Goal: Task Accomplishment & Management: Manage account settings

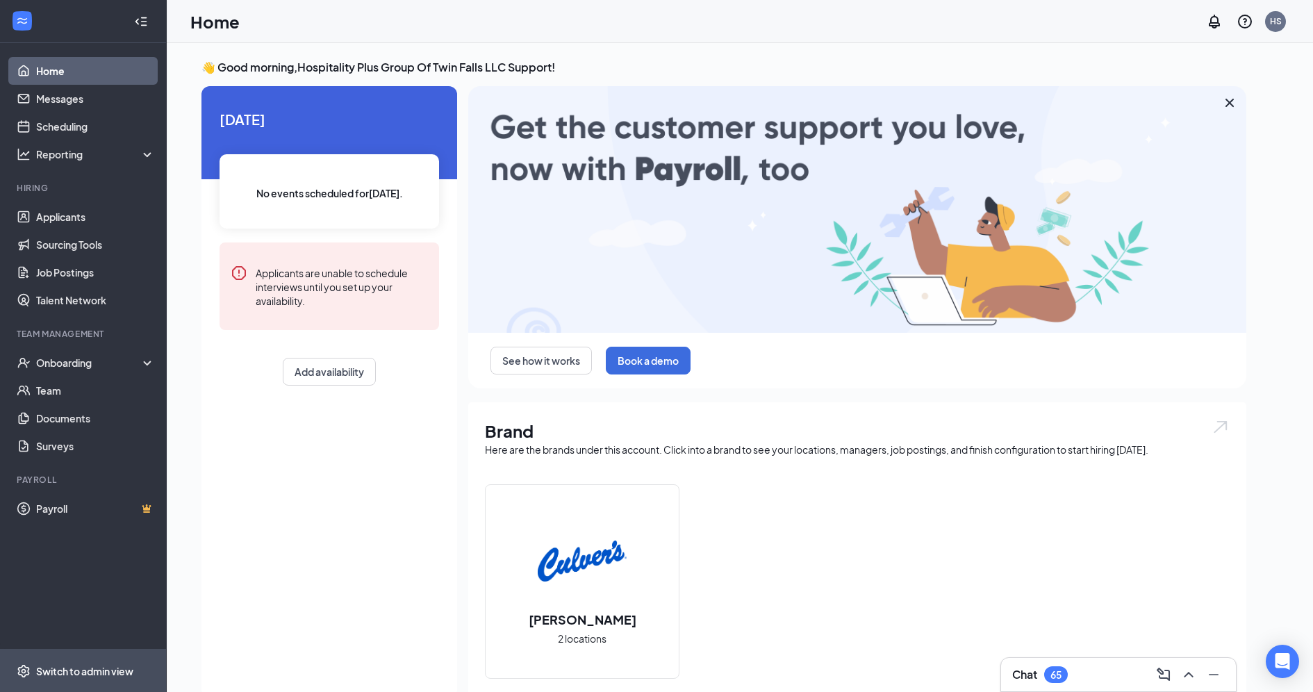
click at [94, 664] on div "Switch to admin view" at bounding box center [84, 671] width 97 height 14
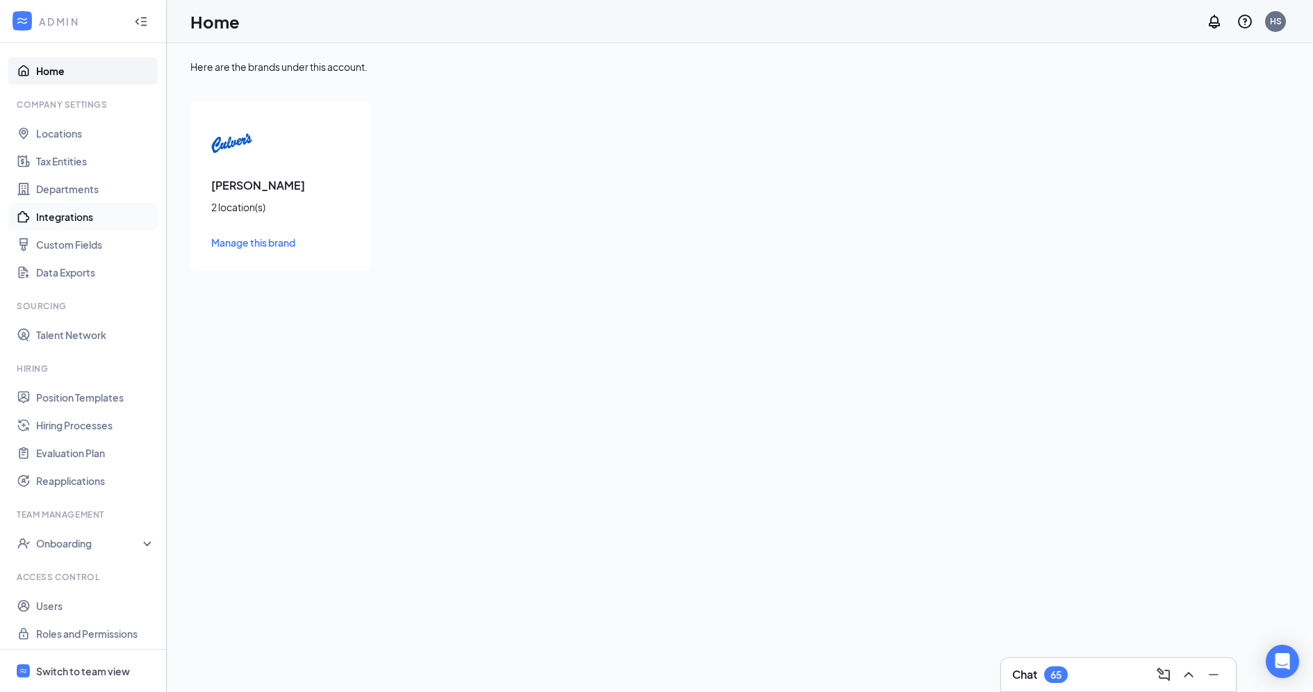
click at [94, 218] on link "Integrations" at bounding box center [95, 217] width 119 height 28
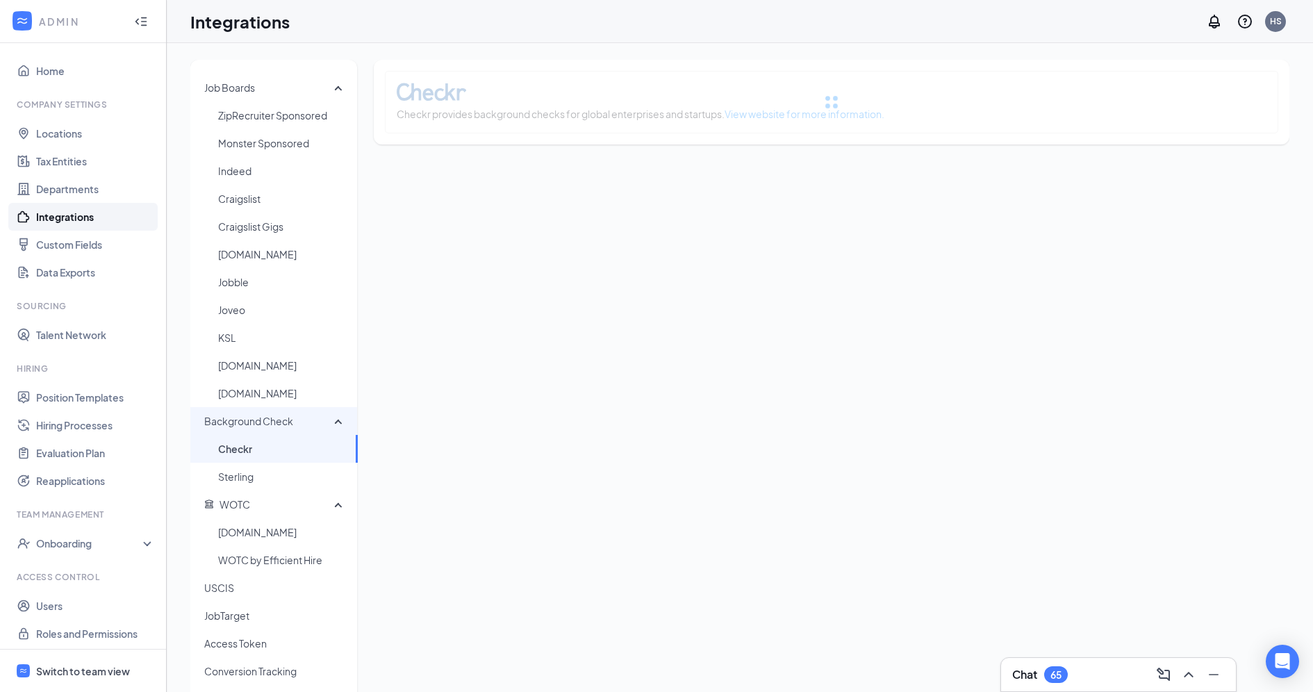
scroll to position [80, 0]
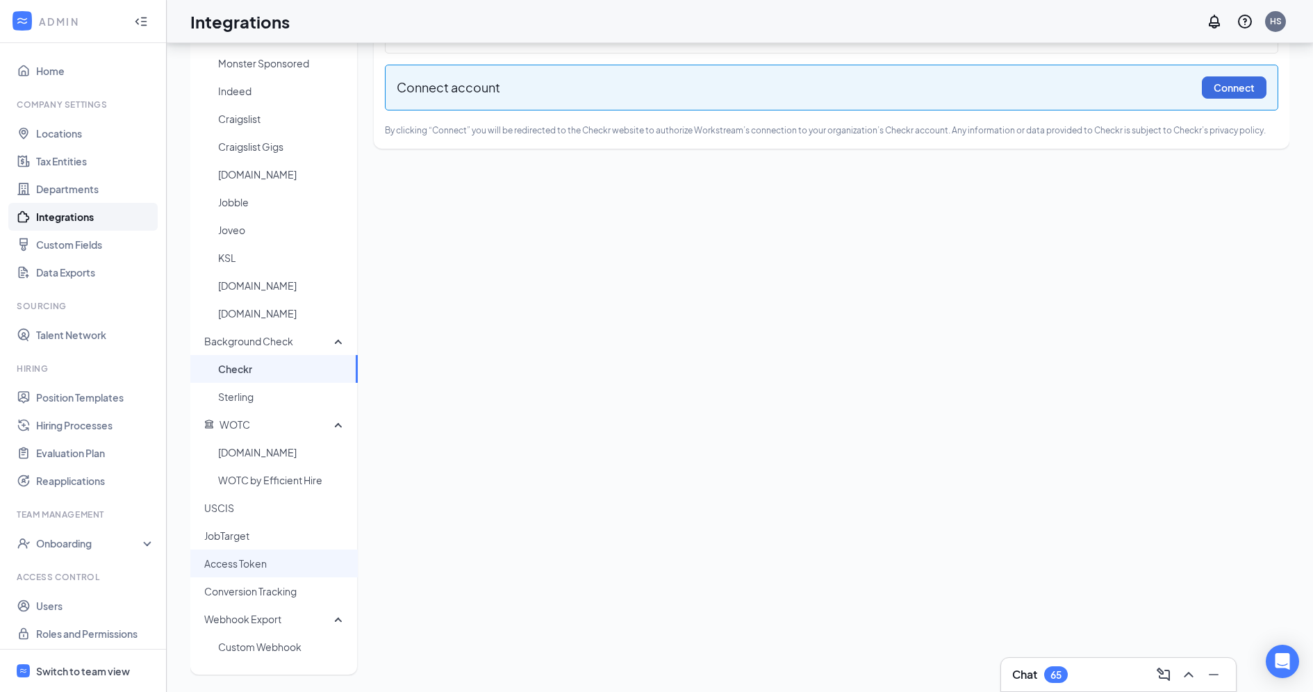
click at [233, 571] on span "Access Token" at bounding box center [275, 564] width 142 height 28
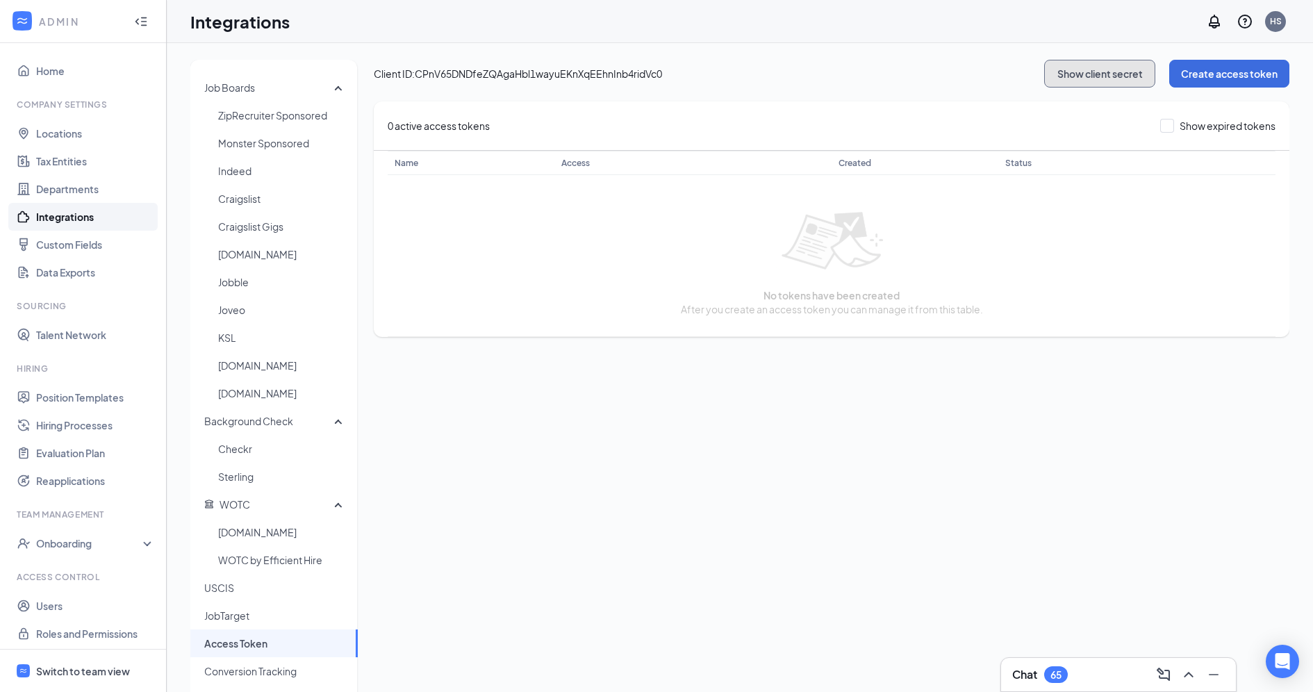
click at [1055, 74] on button "Show client secret" at bounding box center [1099, 74] width 111 height 28
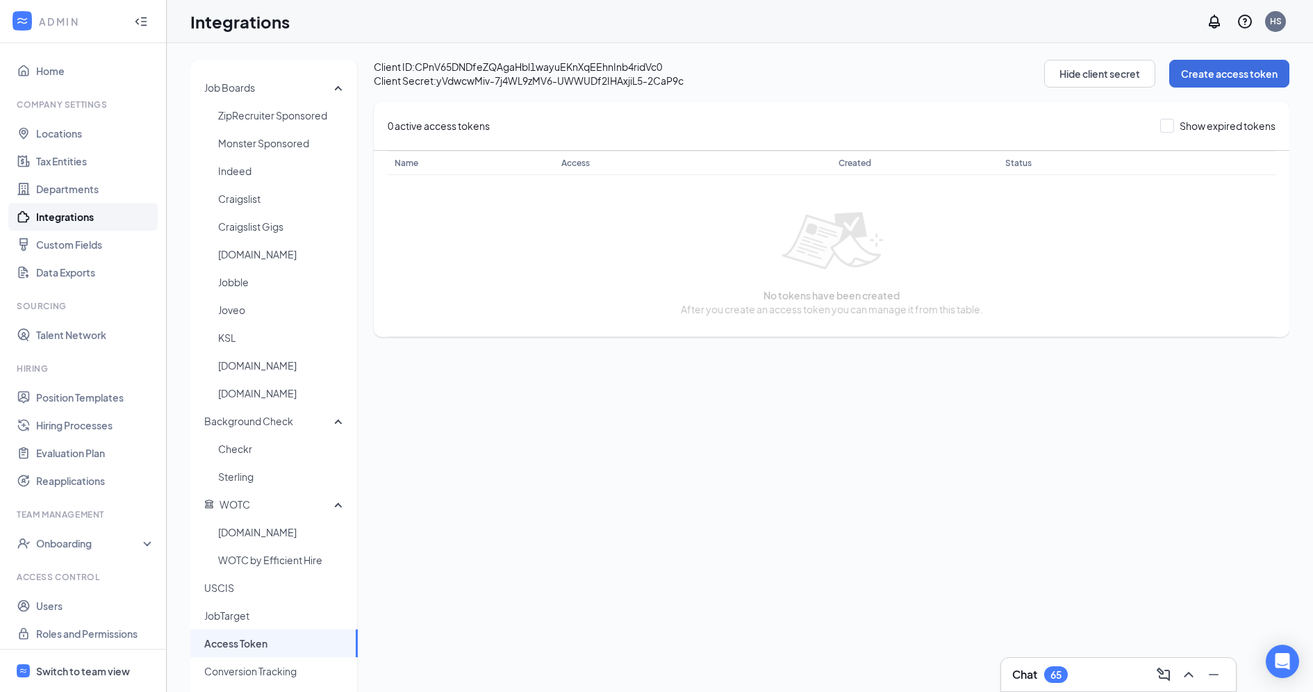
click at [449, 72] on span "Client ID: CPnV65DNDfeZQAgaHbl1wayuEKnXqEEhnInb4ridVc0" at bounding box center [709, 67] width 670 height 14
drag, startPoint x: 449, startPoint y: 72, endPoint x: 645, endPoint y: 65, distance: 196.0
click at [645, 65] on span "Client ID: CPnV65DNDfeZQAgaHbl1wayuEKnXqEEhnInb4ridVc0" at bounding box center [709, 67] width 670 height 14
copy span "CPnV65DNDfeZQAgaHbl1wayuEKnXqEEhnInb4ridVc0"
click at [459, 84] on span "Client Secret: [SECURITY_DATA]" at bounding box center [709, 81] width 670 height 14
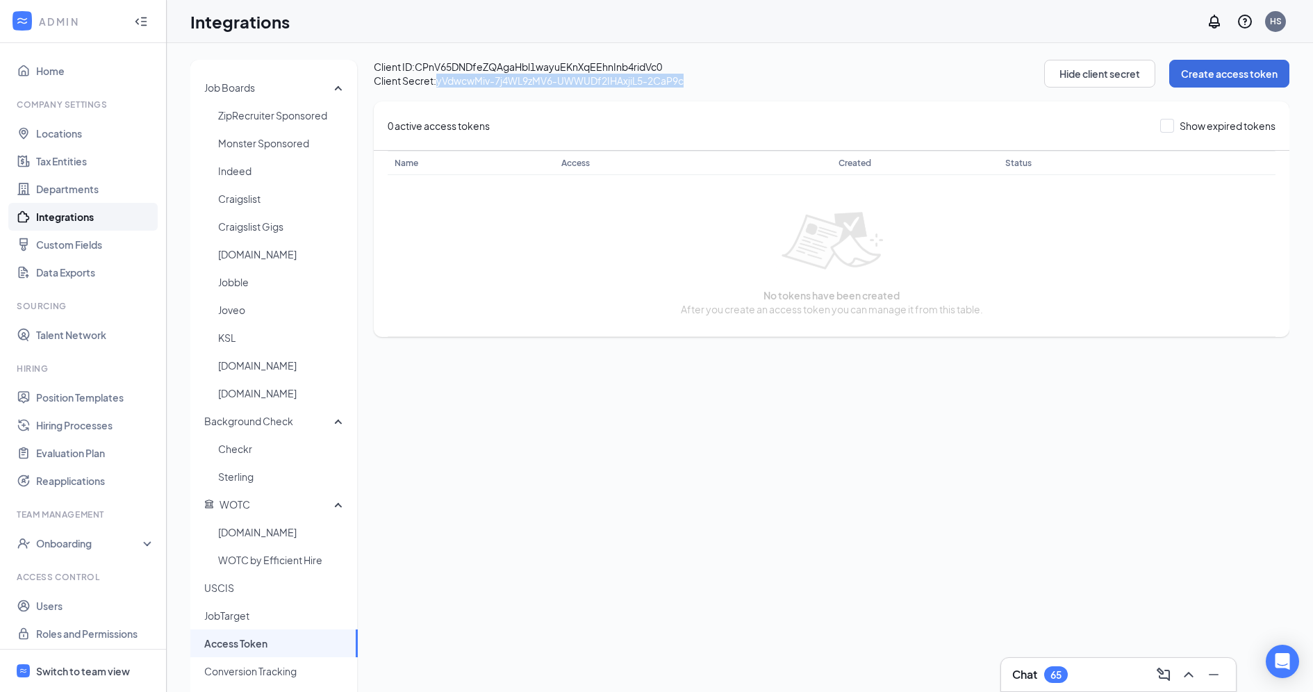
drag, startPoint x: 459, startPoint y: 84, endPoint x: 654, endPoint y: 84, distance: 195.2
click at [654, 84] on span "Client Secret: [SECURITY_DATA]" at bounding box center [709, 81] width 670 height 14
copy span "yVdwcwMiv-7j4WL9zMV6-UWWUDf2IHAxjiL5-2CaP9c"
click at [535, 74] on span "Client Secret: [SECURITY_DATA]" at bounding box center [709, 81] width 670 height 14
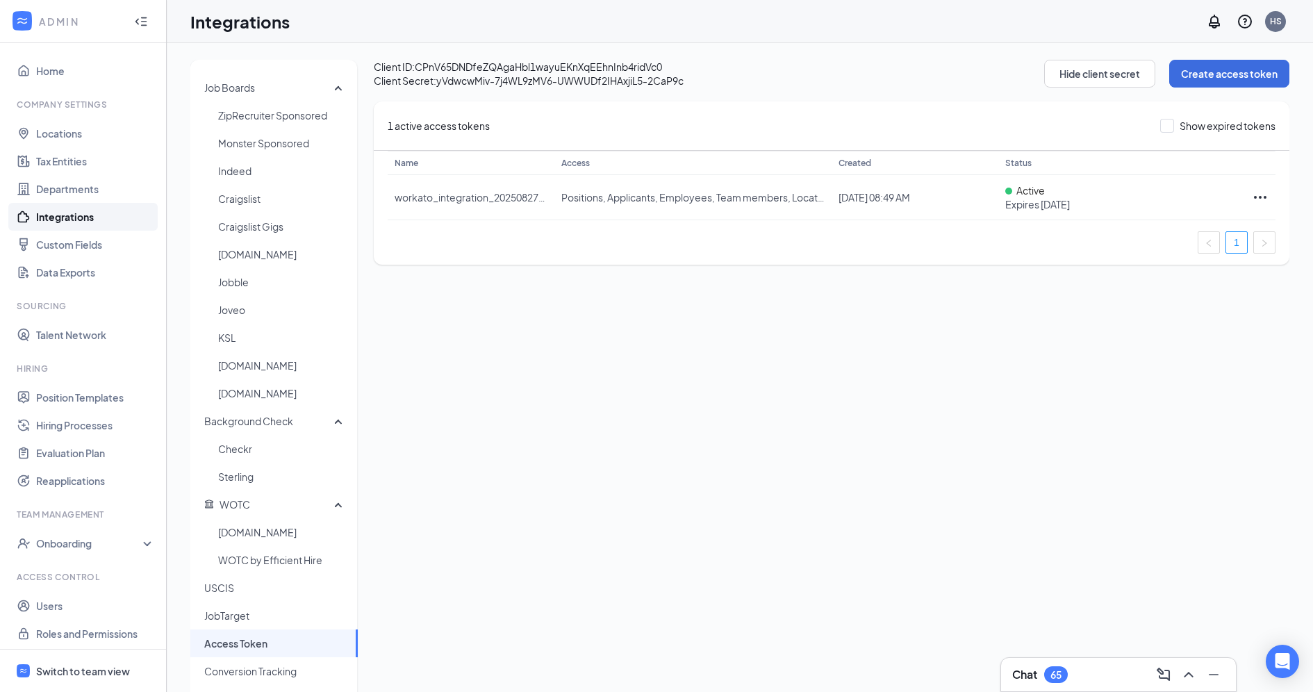
click at [429, 70] on span "Client ID: CPnV65DNDfeZQAgaHbl1wayuEKnXqEEhnInb4ridVc0" at bounding box center [709, 67] width 670 height 14
drag, startPoint x: 429, startPoint y: 70, endPoint x: 568, endPoint y: 70, distance: 139.6
click at [568, 70] on span "Client ID: CPnV65DNDfeZQAgaHbl1wayuEKnXqEEhnInb4ridVc0" at bounding box center [709, 67] width 670 height 14
copy span "CPnV65DNDfeZQAgaHbl1wayuEKnXqEEhnInb4ridVc0"
click at [452, 81] on span "Client Secret: [SECURITY_DATA]" at bounding box center [709, 81] width 670 height 14
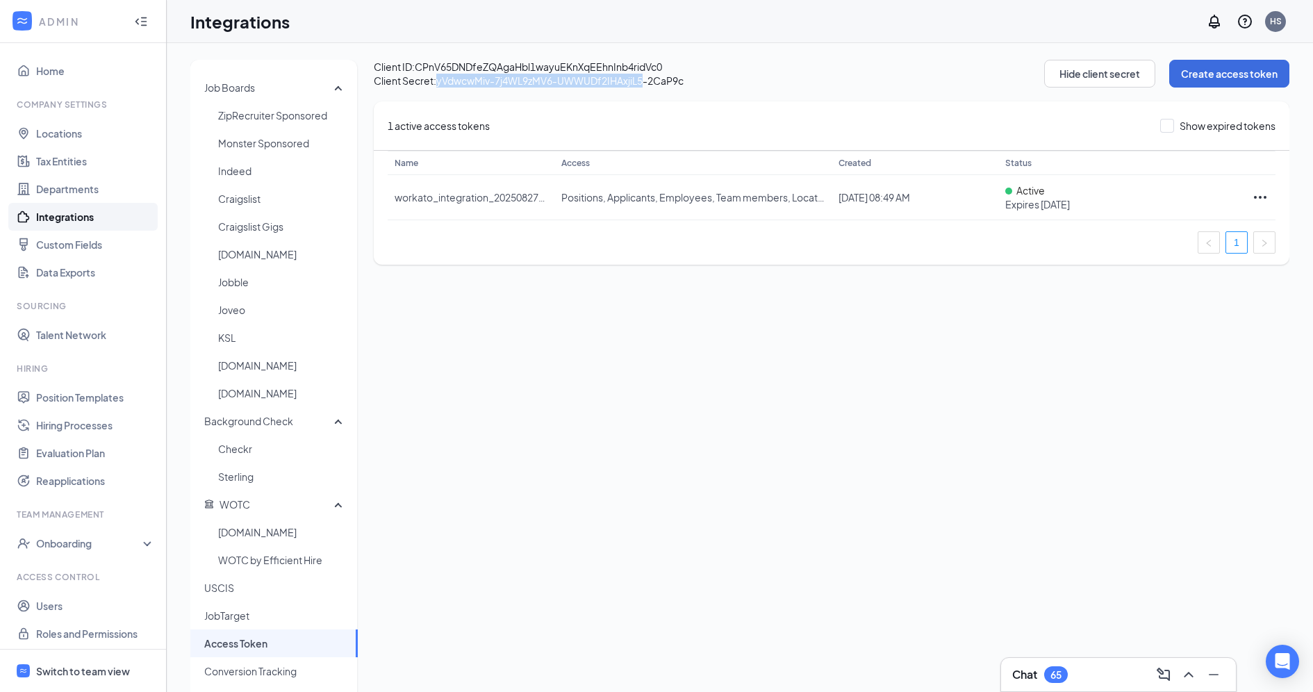
drag, startPoint x: 452, startPoint y: 81, endPoint x: 622, endPoint y: 83, distance: 170.2
click at [622, 83] on span "Client Secret: [SECURITY_DATA]" at bounding box center [709, 81] width 670 height 14
click at [467, 79] on span "Client Secret: [SECURITY_DATA]" at bounding box center [709, 81] width 670 height 14
drag, startPoint x: 467, startPoint y: 79, endPoint x: 657, endPoint y: 85, distance: 190.5
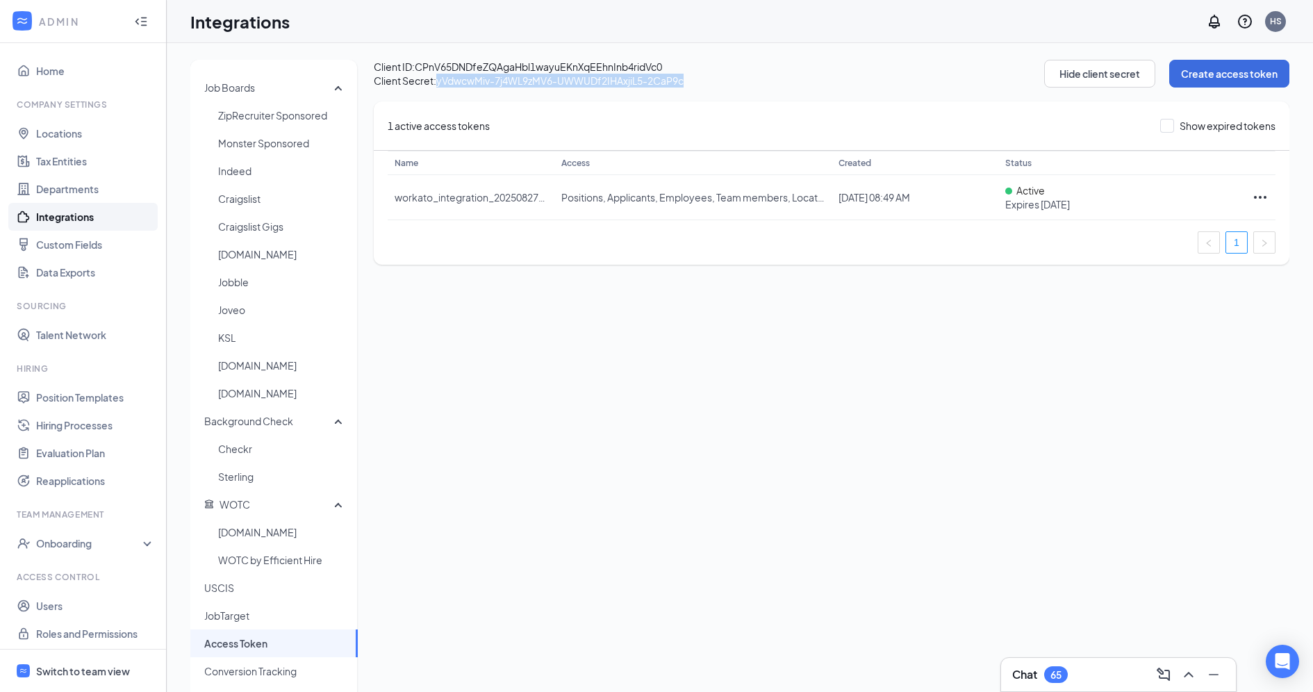
click at [658, 85] on span "Client Secret: [SECURITY_DATA]" at bounding box center [709, 81] width 670 height 14
copy span "yVdwcwMiv-7j4WL9zMV6-UWWUDf2IHAxjiL5-2CaP9c"
click at [1260, 194] on icon "Ellipses" at bounding box center [1260, 197] width 17 height 17
click at [1194, 296] on span "Delete" at bounding box center [1219, 288] width 75 height 15
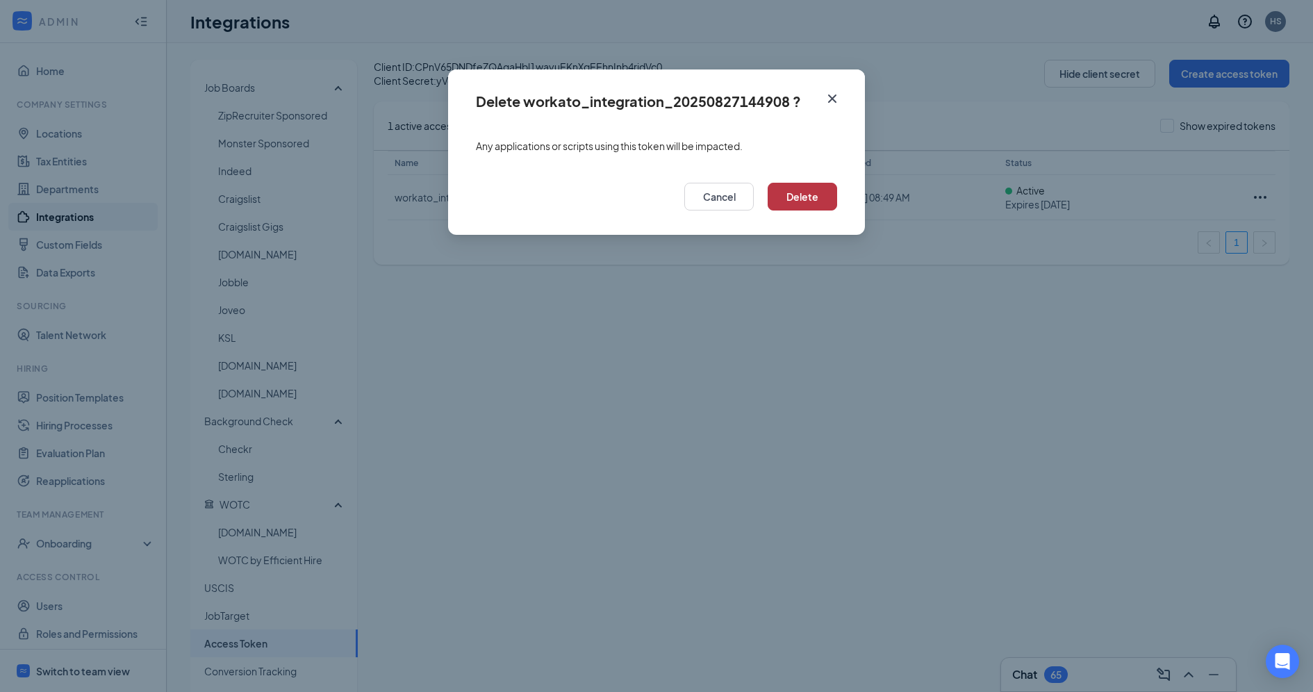
click at [809, 199] on button "Delete" at bounding box center [802, 197] width 69 height 28
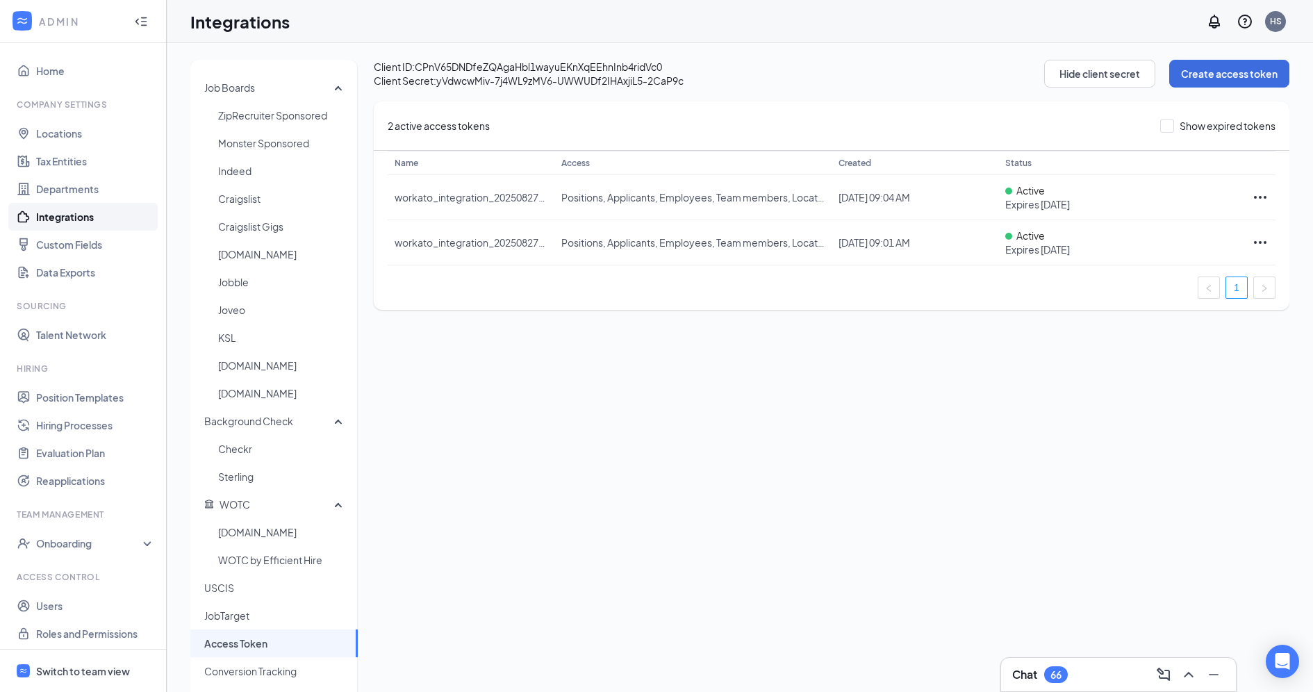
click at [459, 70] on span "Client ID: CPnV65DNDfeZQAgaHbl1wayuEKnXqEEhnInb4ridVc0" at bounding box center [709, 67] width 670 height 14
drag, startPoint x: 459, startPoint y: 70, endPoint x: 605, endPoint y: 70, distance: 145.9
click at [605, 70] on span "Client ID: CPnV65DNDfeZQAgaHbl1wayuEKnXqEEhnInb4ridVc0" at bounding box center [709, 67] width 670 height 14
copy span "CPnV65DNDfeZQAgaHbl1wayuEKnXqEEhnInb4ridVc0"
click at [479, 79] on span "Client Secret: [SECURITY_DATA]" at bounding box center [709, 81] width 670 height 14
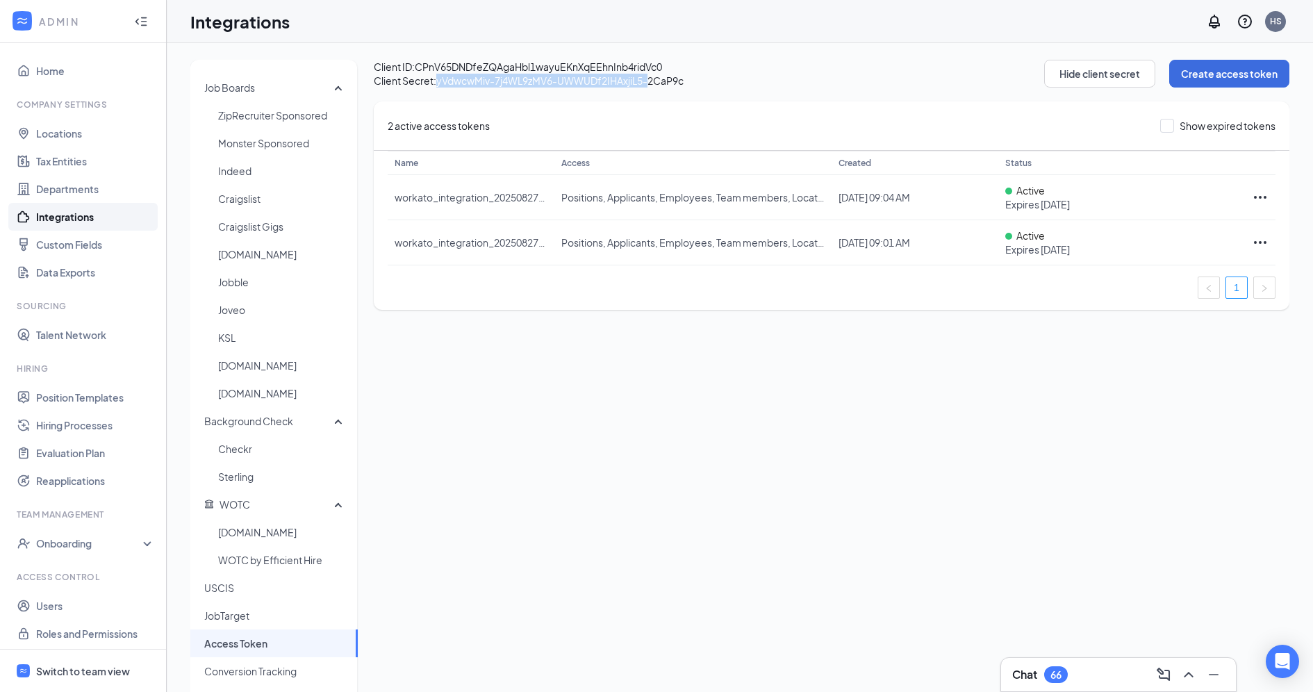
drag, startPoint x: 479, startPoint y: 79, endPoint x: 648, endPoint y: 84, distance: 168.2
click at [648, 84] on span "Client Secret: [SECURITY_DATA]" at bounding box center [709, 81] width 670 height 14
click at [661, 84] on span "Client Secret: [SECURITY_DATA]" at bounding box center [709, 81] width 670 height 14
copy span "yVdwcwMiv-7j4WL9zMV6-UWWUDf2IHAxjiL5-2CaP9c"
click at [589, 93] on div "Client ID: CPnV65DNDfeZQAgaHbl1wayuEKnXqEEhnInb4ridVc0 Client Secret: [SECURITY…" at bounding box center [832, 185] width 916 height 250
